Goal: Task Accomplishment & Management: Complete application form

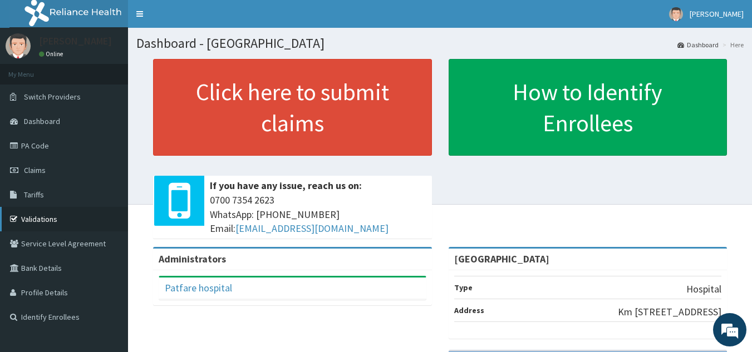
click at [43, 218] on link "Validations" at bounding box center [64, 219] width 128 height 24
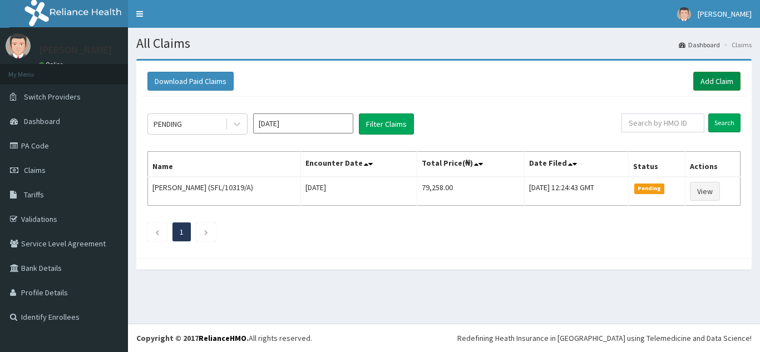
click at [719, 82] on link "Add Claim" at bounding box center [716, 81] width 47 height 19
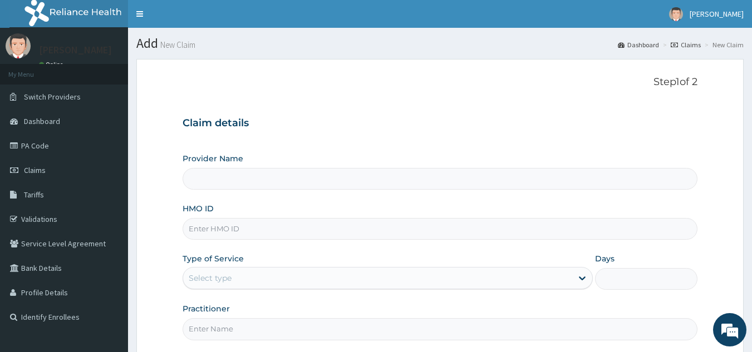
click at [372, 234] on input "HMO ID" at bounding box center [440, 229] width 515 height 22
type input "[GEOGRAPHIC_DATA]"
type input "SFL/10134/A"
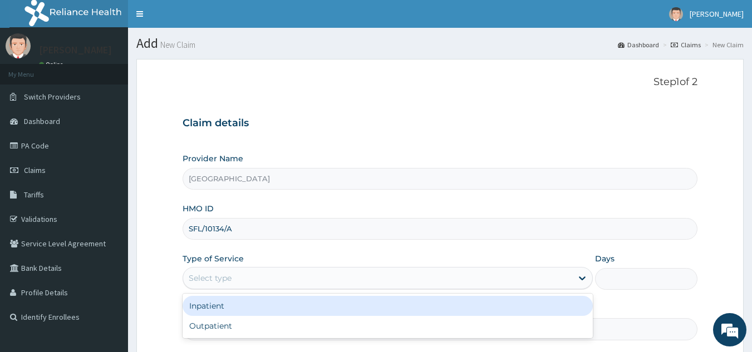
click at [259, 275] on div "Select type" at bounding box center [377, 278] width 389 height 18
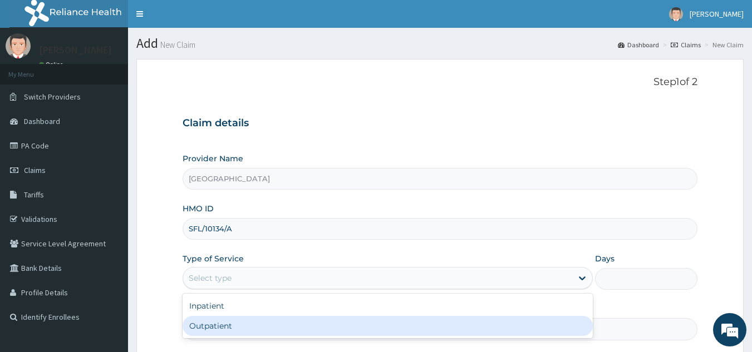
click at [253, 324] on div "Outpatient" at bounding box center [388, 326] width 410 height 20
type input "1"
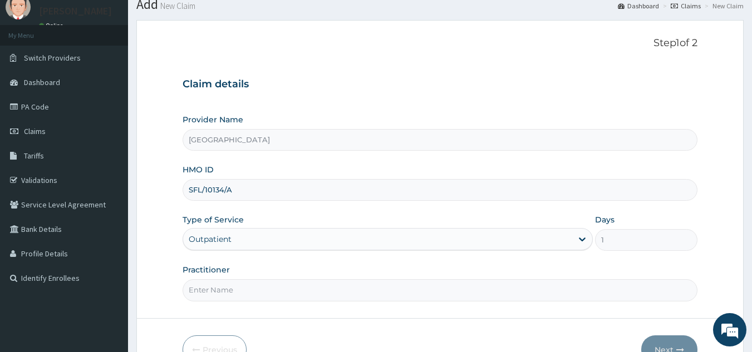
scroll to position [105, 0]
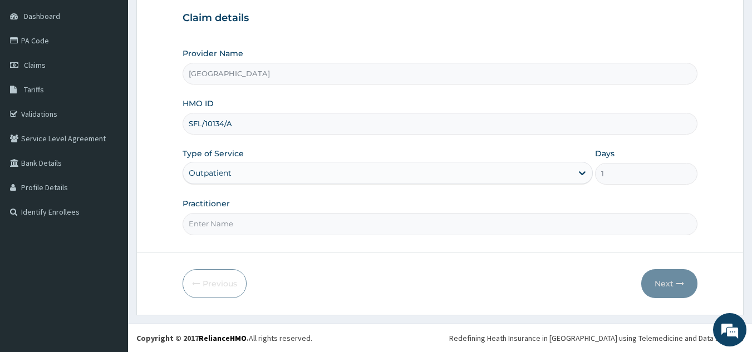
click at [248, 227] on input "Practitioner" at bounding box center [440, 224] width 515 height 22
type input "[PERSON_NAME]"
click at [661, 283] on button "Next" at bounding box center [669, 283] width 56 height 29
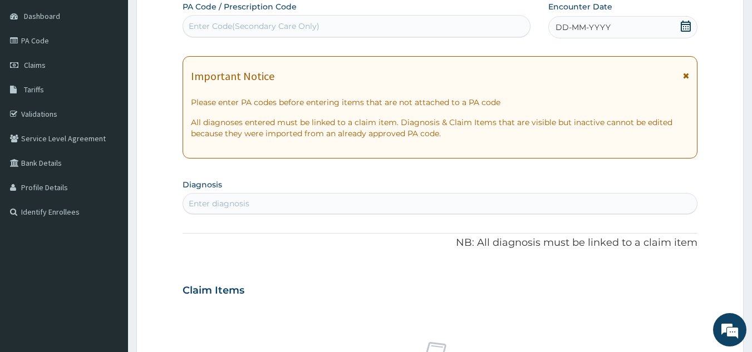
click at [481, 21] on div "Enter Code(Secondary Care Only)" at bounding box center [356, 26] width 347 height 18
type input "PA/22EAC1"
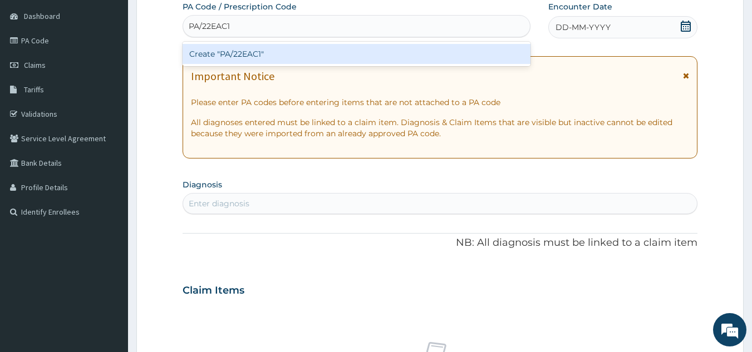
click at [455, 52] on div "Create "PA/22EAC1"" at bounding box center [357, 54] width 348 height 20
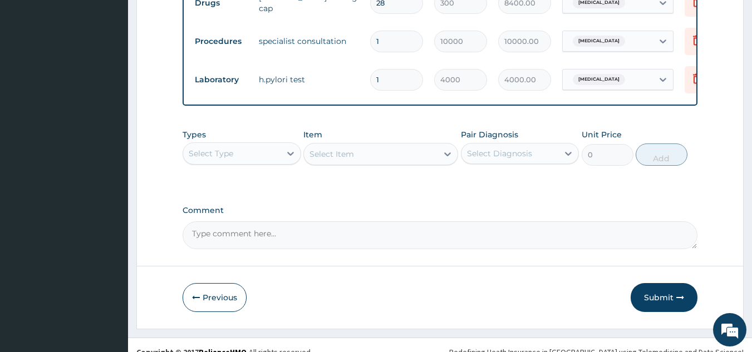
scroll to position [672, 0]
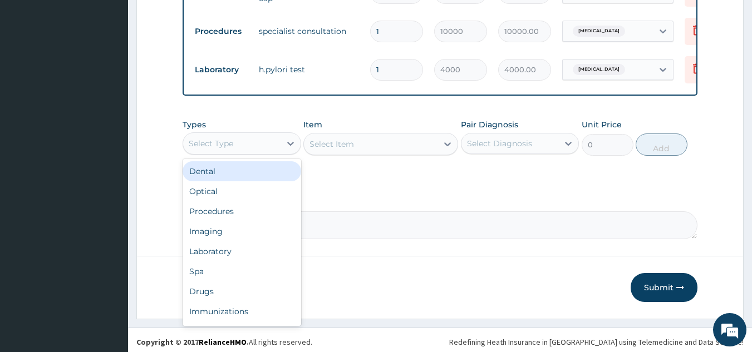
click at [212, 149] on div "Select Type" at bounding box center [211, 143] width 45 height 11
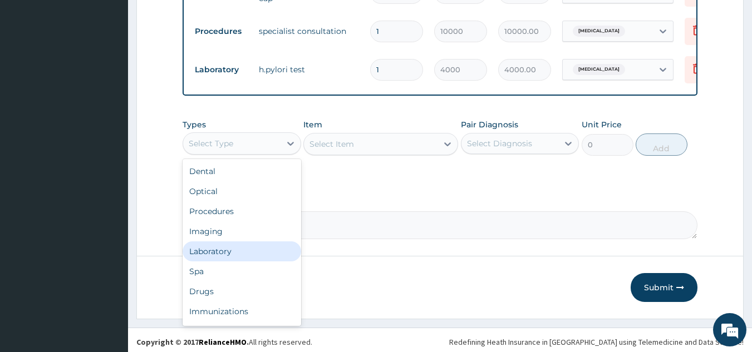
click at [227, 254] on div "Laboratory" at bounding box center [242, 252] width 119 height 20
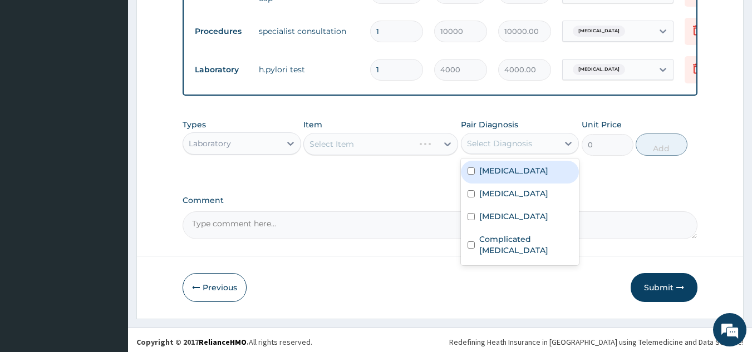
click at [471, 147] on div "Select Diagnosis" at bounding box center [499, 143] width 65 height 11
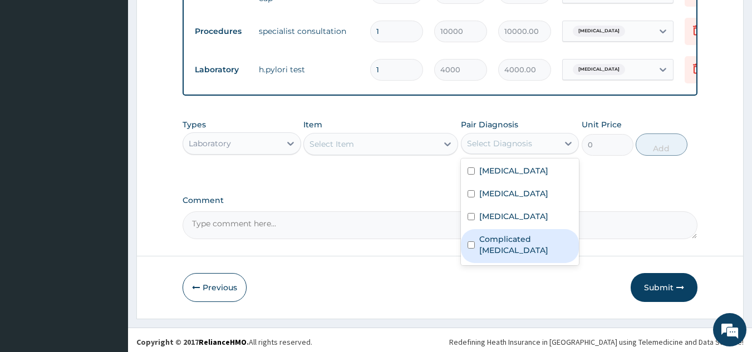
click at [532, 253] on label "Complicated [MEDICAL_DATA]" at bounding box center [526, 245] width 94 height 22
checkbox input "true"
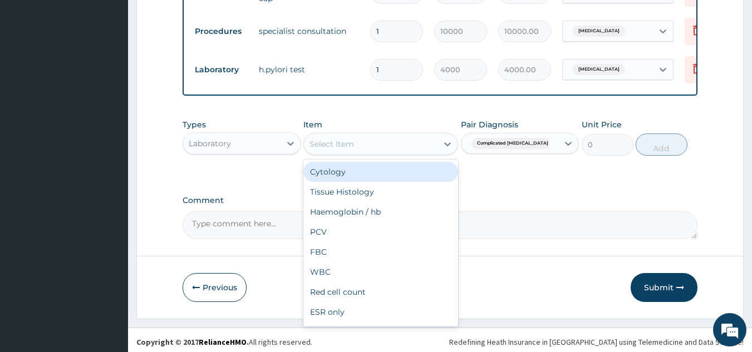
click at [382, 151] on div "Select Item" at bounding box center [371, 144] width 134 height 18
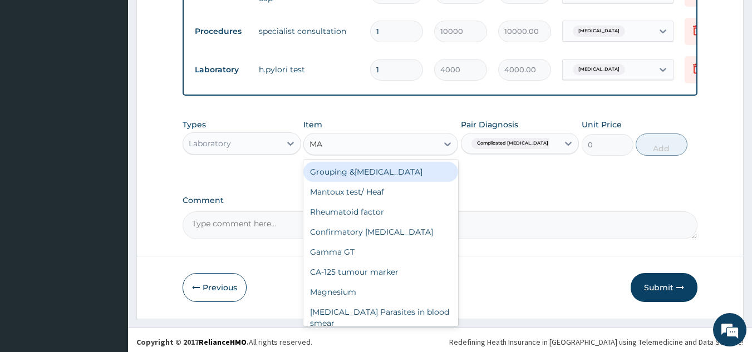
type input "MAL"
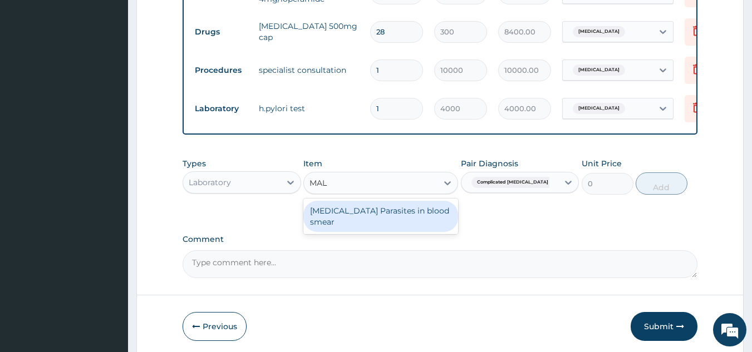
scroll to position [616, 0]
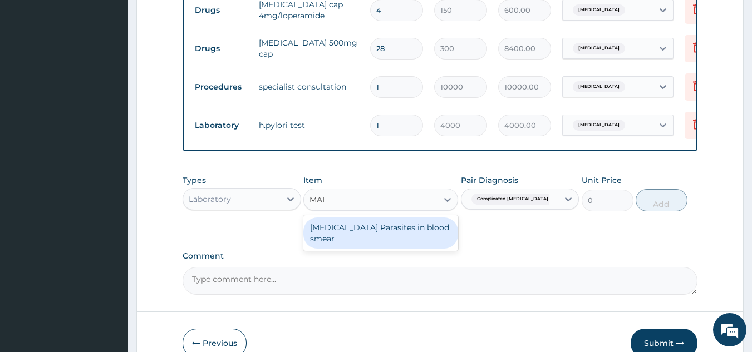
click at [361, 232] on div "[MEDICAL_DATA] Parasites in blood smear" at bounding box center [380, 233] width 155 height 31
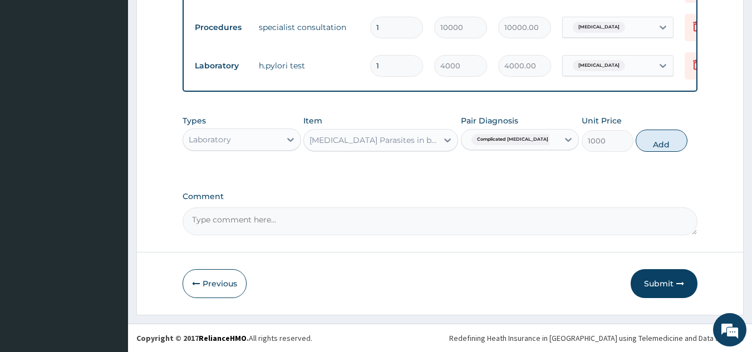
scroll to position [679, 0]
click at [657, 145] on button "Add" at bounding box center [662, 141] width 52 height 22
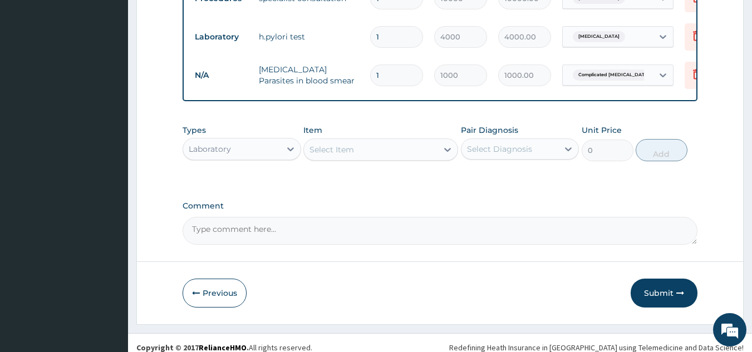
scroll to position [717, 0]
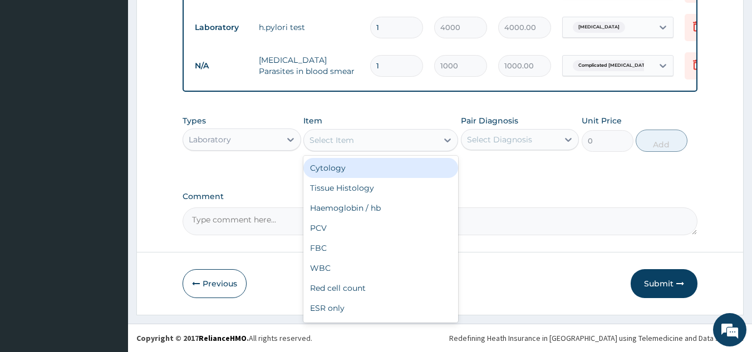
click at [354, 138] on div "Select Item" at bounding box center [371, 140] width 134 height 18
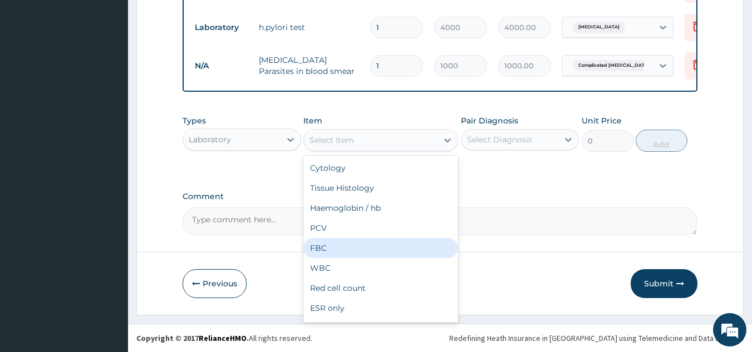
click at [329, 254] on div "FBC" at bounding box center [380, 248] width 155 height 20
type input "2000"
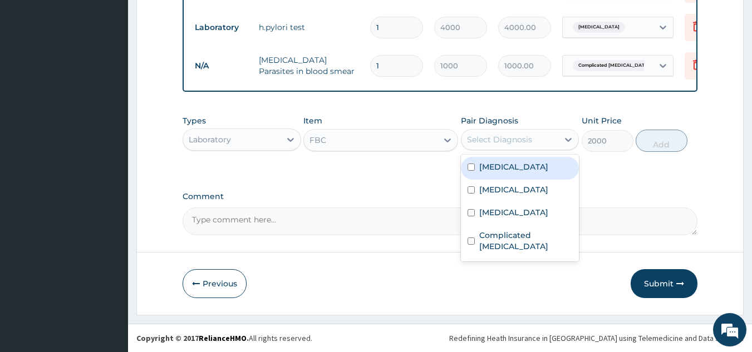
click at [508, 145] on div "Select Diagnosis" at bounding box center [499, 139] width 65 height 11
click at [496, 180] on div "[MEDICAL_DATA]" at bounding box center [520, 168] width 119 height 23
click at [496, 173] on label "[MEDICAL_DATA]" at bounding box center [513, 166] width 69 height 11
click at [578, 162] on div "[MEDICAL_DATA] [MEDICAL_DATA] [MEDICAL_DATA] Complicated [MEDICAL_DATA]" at bounding box center [520, 208] width 119 height 107
drag, startPoint x: 578, startPoint y: 162, endPoint x: 566, endPoint y: 169, distance: 14.2
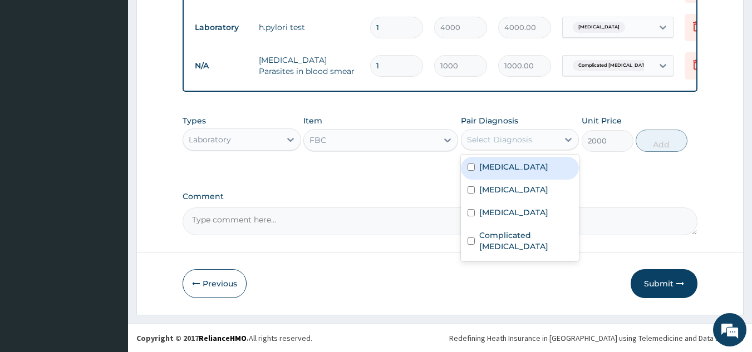
click at [577, 163] on div "[MEDICAL_DATA] [MEDICAL_DATA] [MEDICAL_DATA] Complicated [MEDICAL_DATA]" at bounding box center [520, 208] width 119 height 107
click at [548, 169] on label "[MEDICAL_DATA]" at bounding box center [513, 166] width 69 height 11
checkbox input "true"
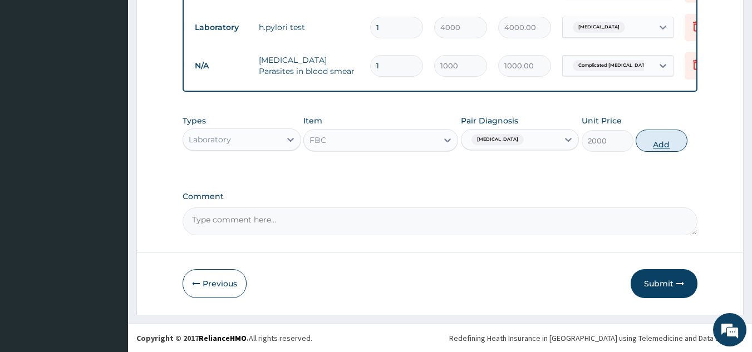
click at [648, 145] on button "Add" at bounding box center [662, 141] width 52 height 22
type input "0"
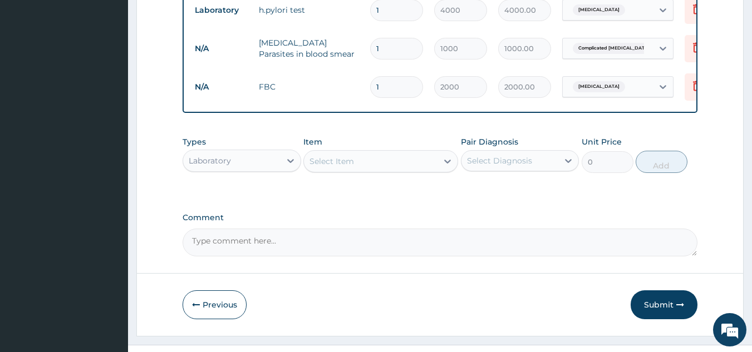
scroll to position [756, 0]
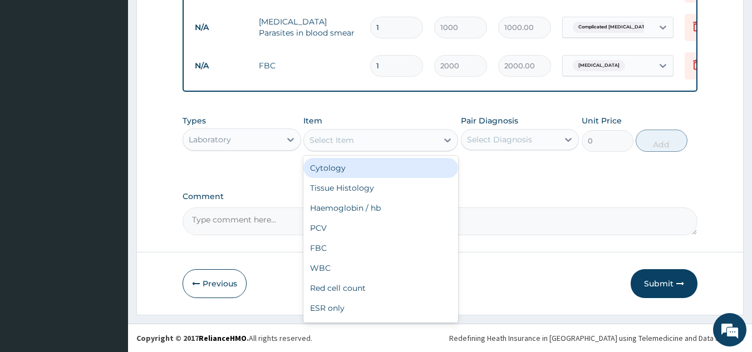
click at [355, 139] on div "Select Item" at bounding box center [371, 140] width 134 height 18
click at [265, 144] on div "Laboratory" at bounding box center [231, 140] width 97 height 18
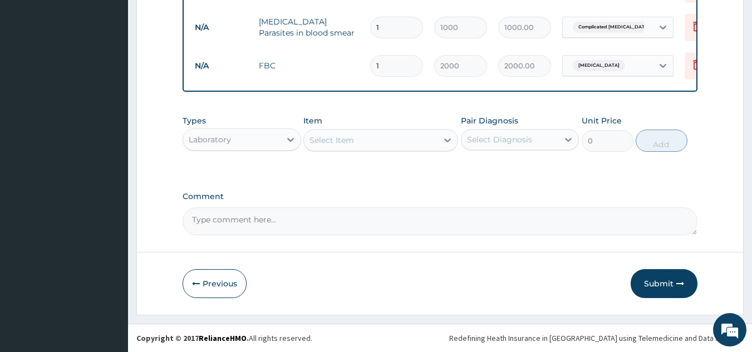
click at [265, 144] on div "Laboratory" at bounding box center [231, 140] width 97 height 18
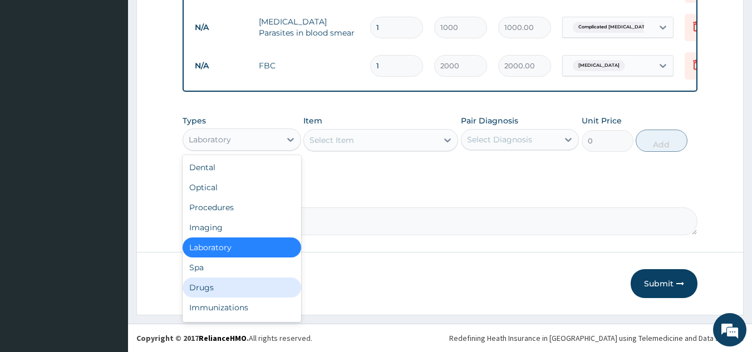
click at [258, 289] on div "Drugs" at bounding box center [242, 288] width 119 height 20
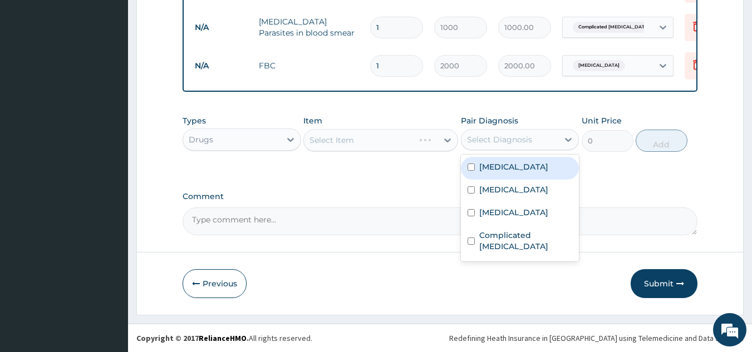
click at [510, 145] on div "Select Diagnosis" at bounding box center [499, 139] width 65 height 11
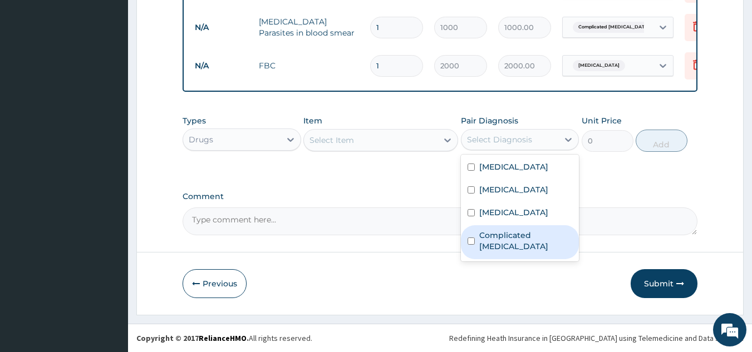
click at [508, 249] on label "Complicated [MEDICAL_DATA]" at bounding box center [526, 241] width 94 height 22
checkbox input "true"
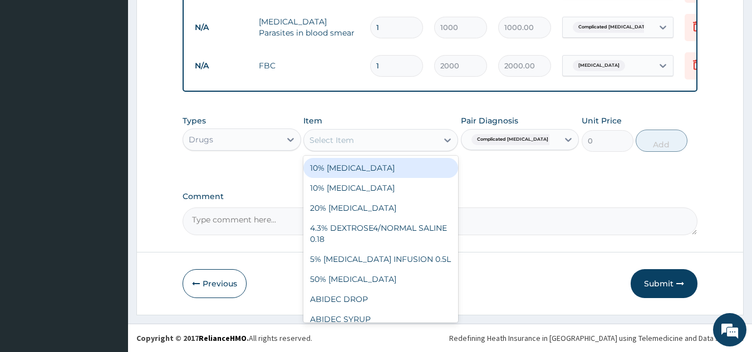
click at [401, 145] on div "Select Item" at bounding box center [371, 140] width 134 height 18
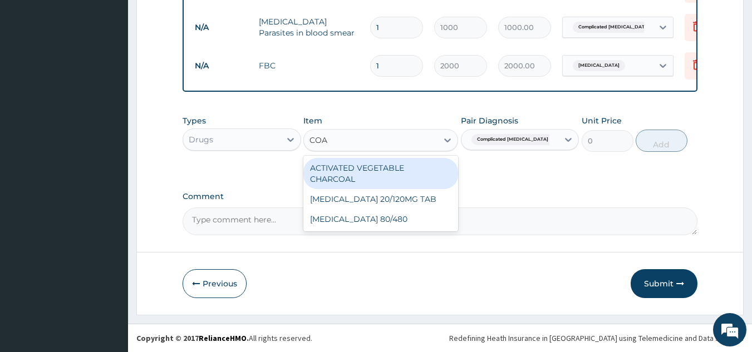
type input "[PERSON_NAME]"
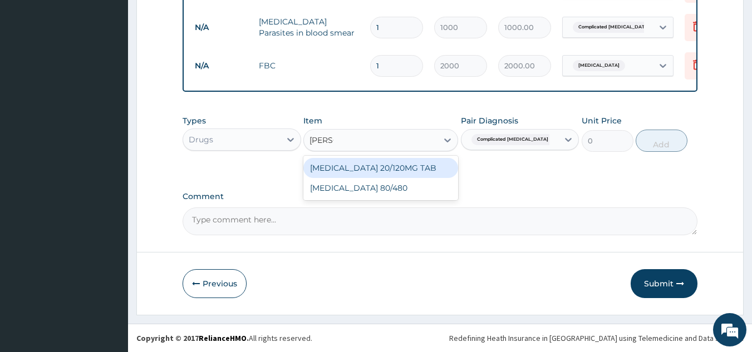
click at [410, 191] on div "[MEDICAL_DATA] 80/480" at bounding box center [380, 188] width 155 height 20
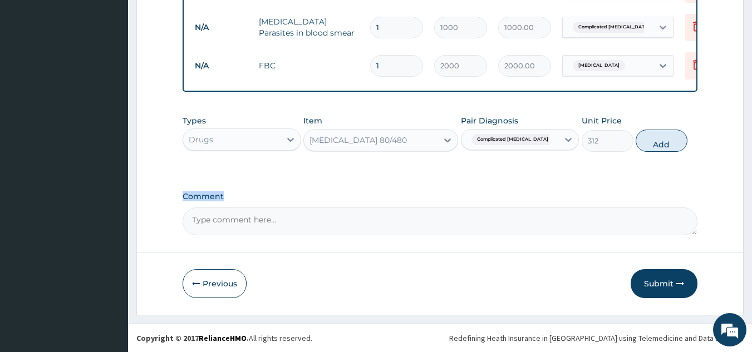
click at [653, 137] on button "Add" at bounding box center [662, 141] width 52 height 22
type input "0"
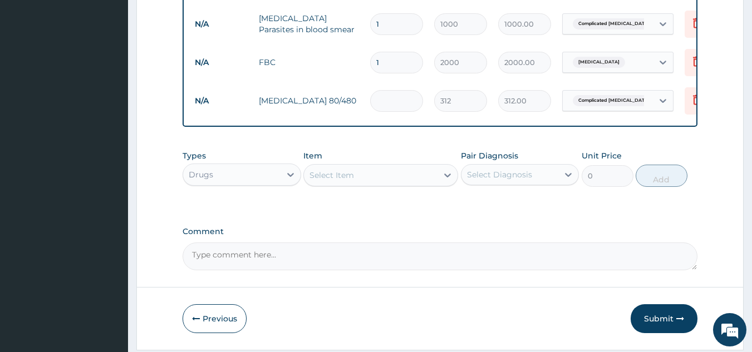
type input "0.00"
type input "6"
type input "1872.00"
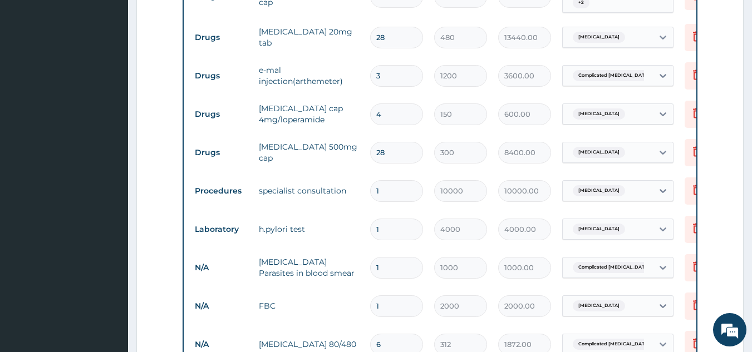
scroll to position [683, 0]
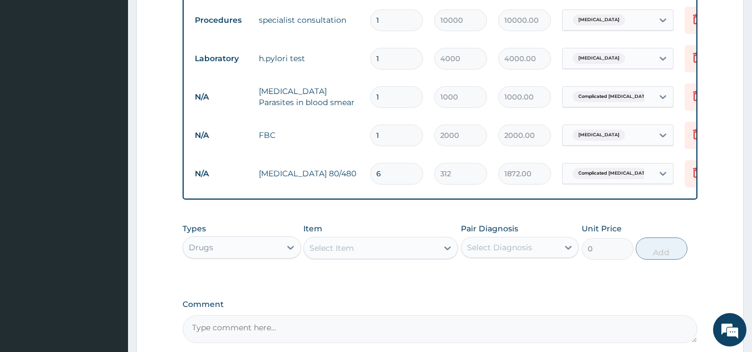
type input "6"
click at [363, 245] on div "Select Item" at bounding box center [371, 248] width 134 height 18
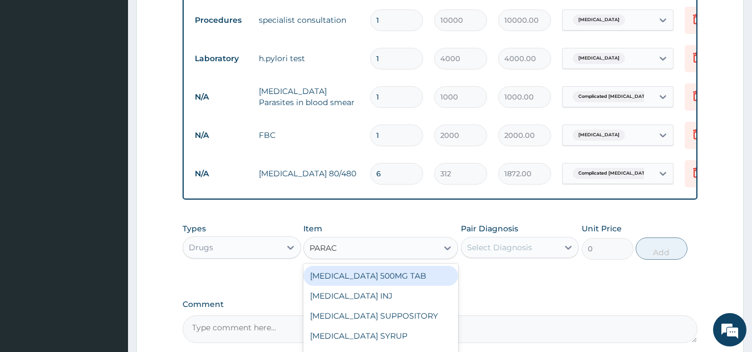
type input "PARACE"
click at [371, 286] on div "[MEDICAL_DATA] 500MG TAB" at bounding box center [380, 276] width 155 height 20
type input "15"
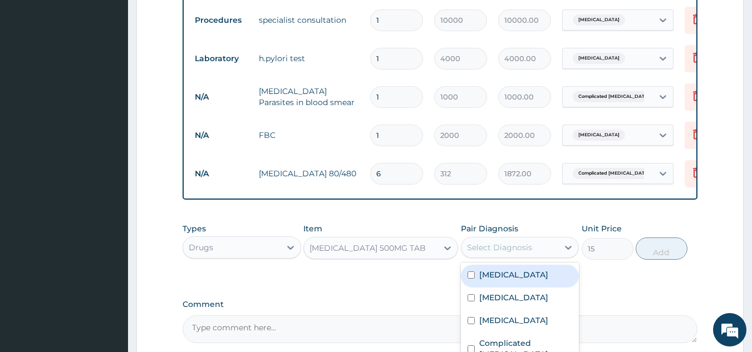
click at [513, 245] on div "Select Diagnosis" at bounding box center [509, 248] width 97 height 18
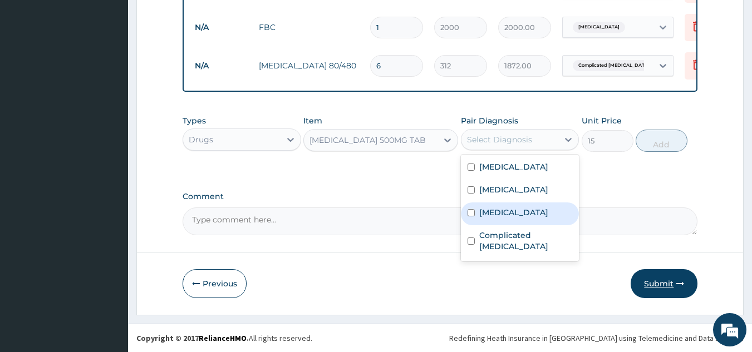
scroll to position [794, 0]
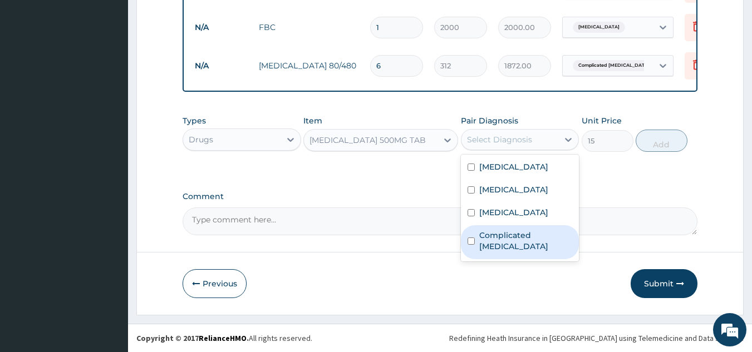
click at [519, 250] on label "Complicated [MEDICAL_DATA]" at bounding box center [526, 241] width 94 height 22
checkbox input "true"
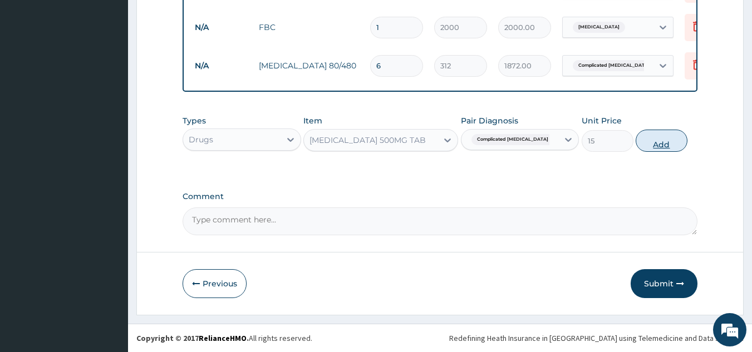
click at [667, 145] on button "Add" at bounding box center [662, 141] width 52 height 22
type input "0"
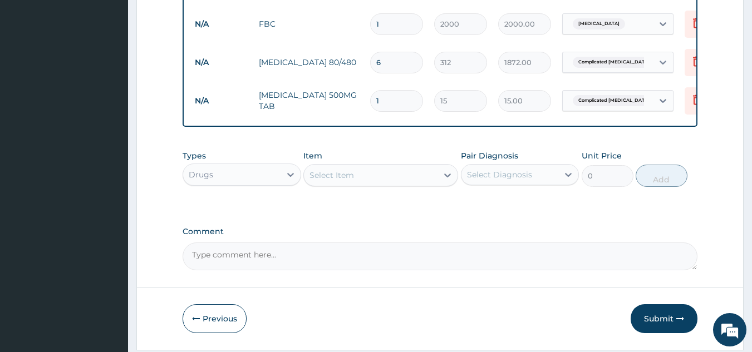
type input "18"
type input "270.00"
type input "18"
click at [388, 179] on div "Select Item" at bounding box center [371, 175] width 134 height 18
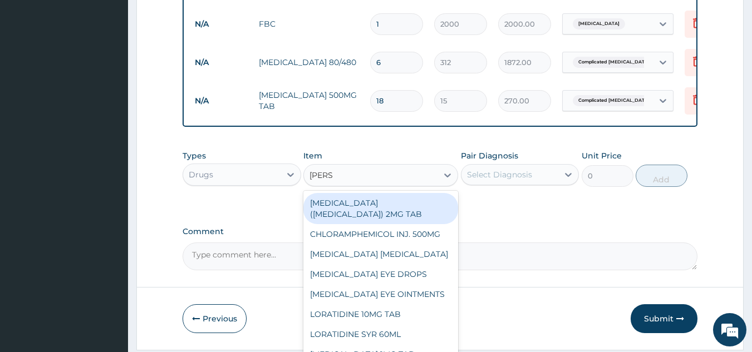
type input "LORAT"
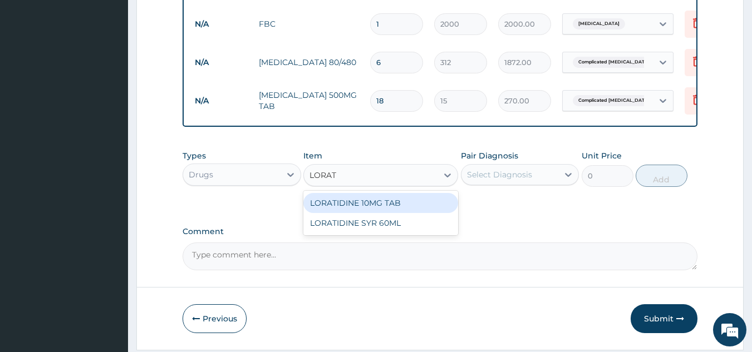
click at [384, 203] on div "LORATIDINE 10MG TAB" at bounding box center [380, 203] width 155 height 20
type input "42"
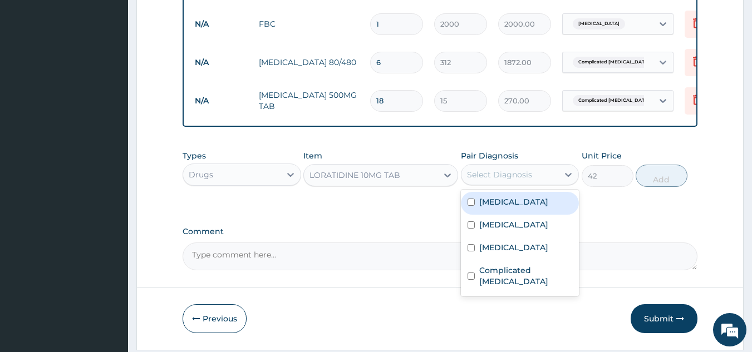
click at [483, 180] on div "Select Diagnosis" at bounding box center [499, 174] width 65 height 11
click at [518, 208] on label "[MEDICAL_DATA]" at bounding box center [513, 201] width 69 height 11
checkbox input "true"
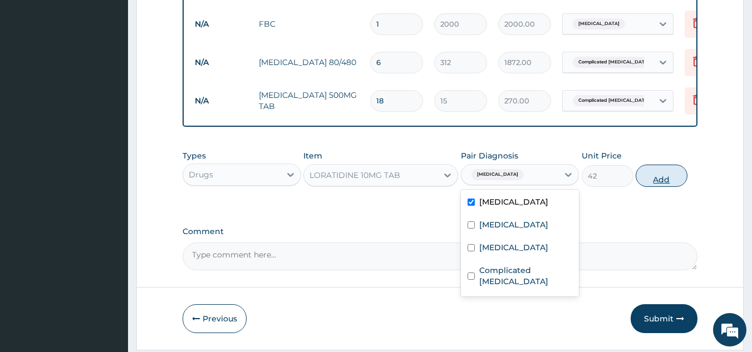
click at [652, 181] on button "Add" at bounding box center [662, 176] width 52 height 22
type input "0"
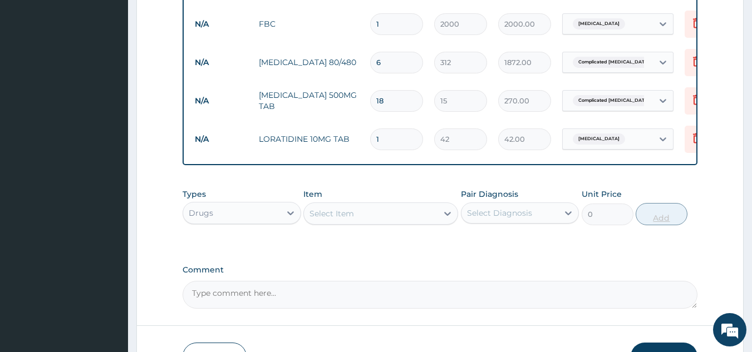
type input "0.00"
type input "3"
type input "126.00"
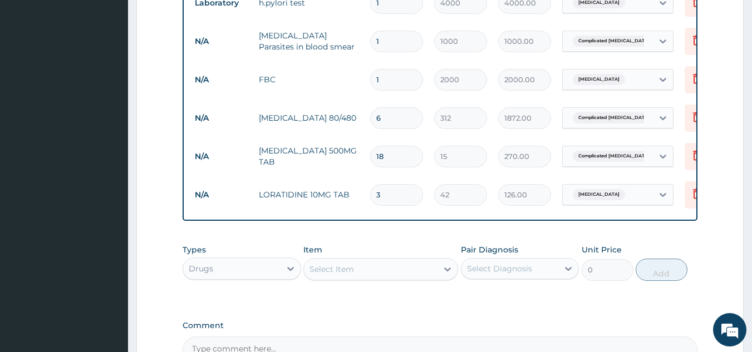
scroll to position [871, 0]
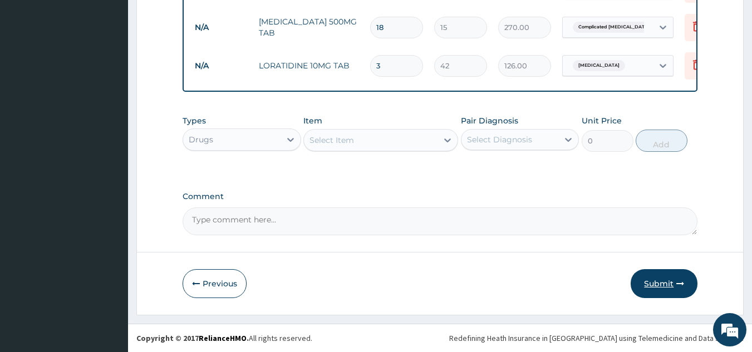
type input "3"
click at [657, 281] on button "Submit" at bounding box center [664, 283] width 67 height 29
